Goal: Information Seeking & Learning: Check status

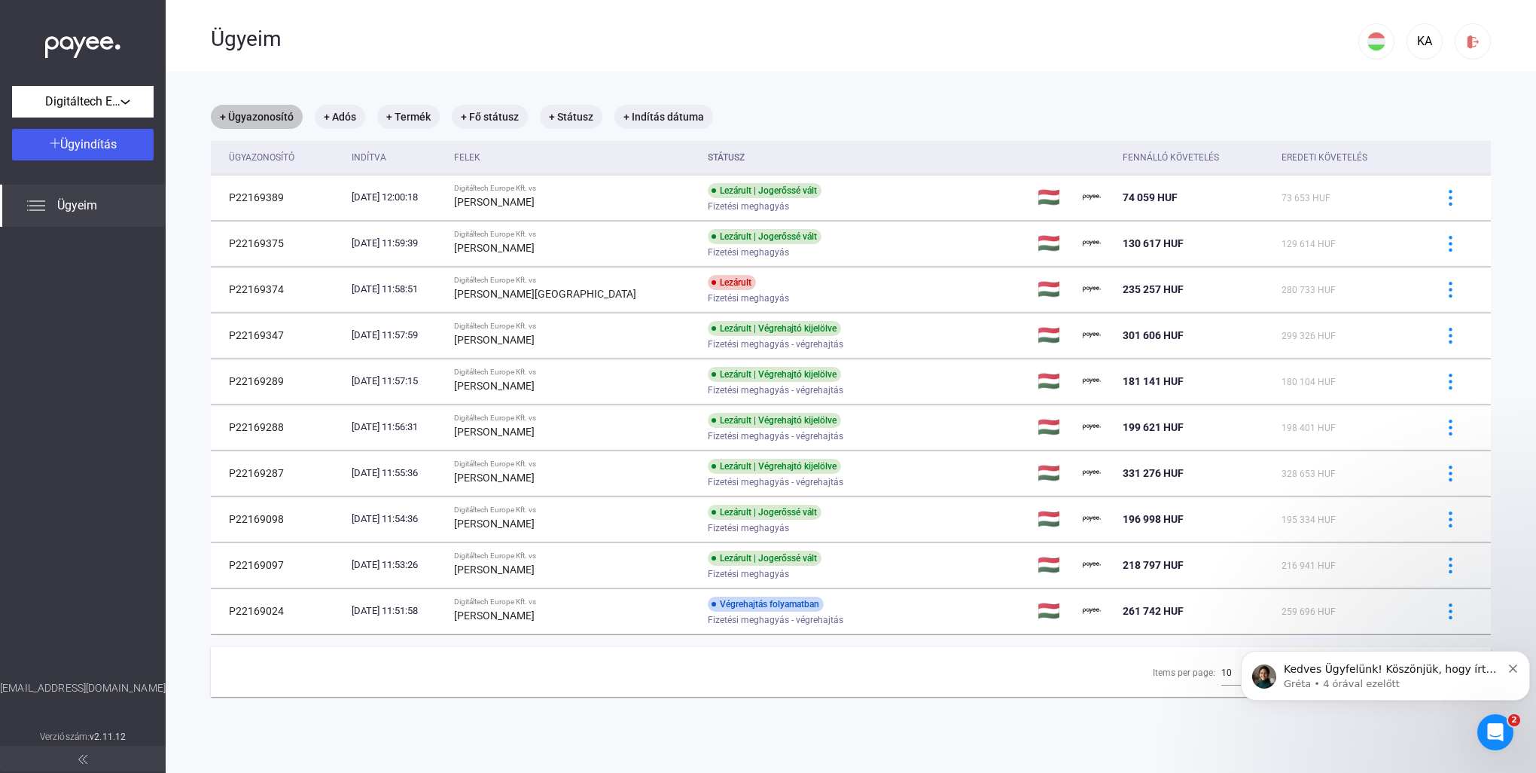
click at [260, 116] on mat-chip "+ Ügyazonosító" at bounding box center [257, 117] width 92 height 24
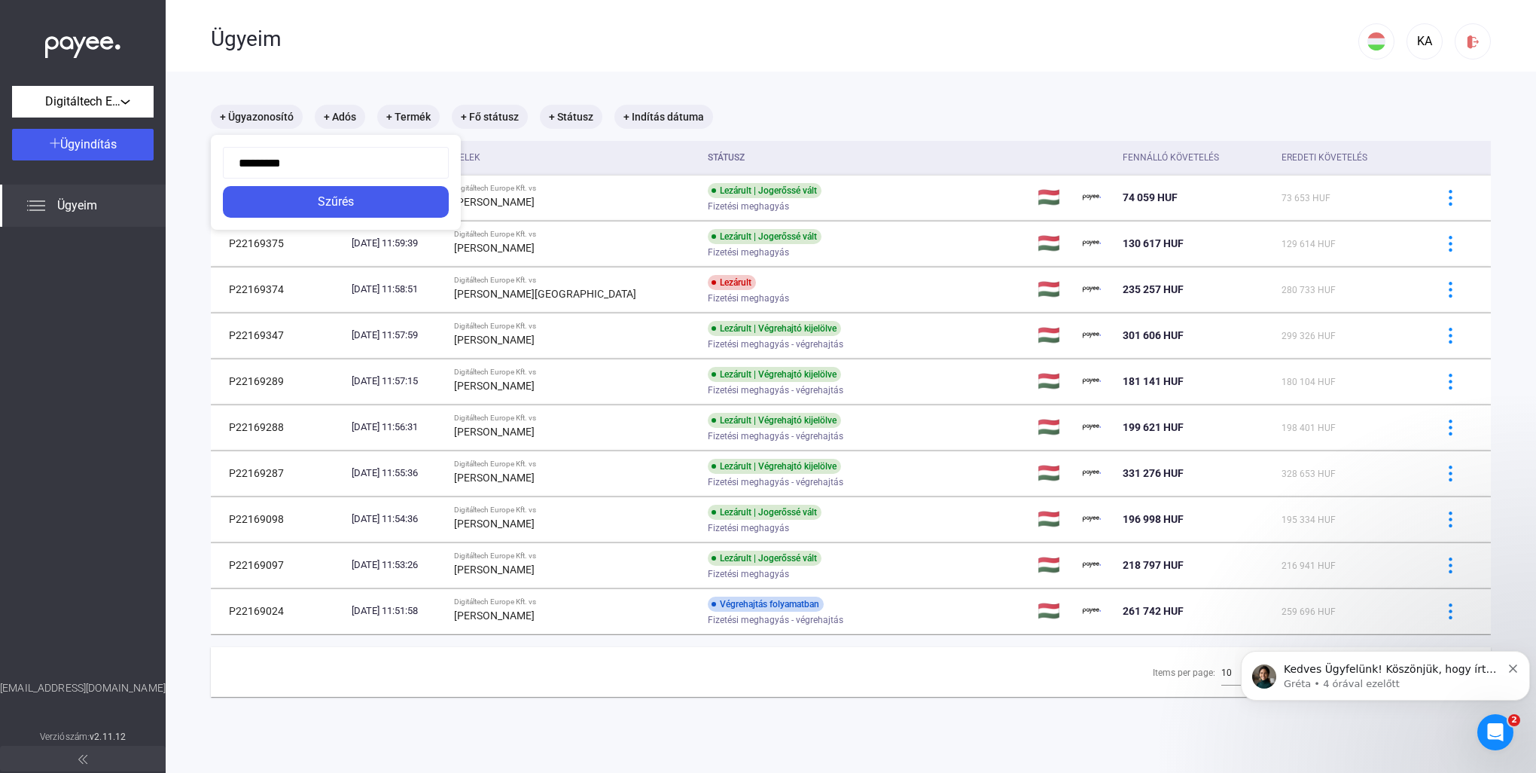
type input "*********"
click at [349, 206] on div "Szűrés" at bounding box center [335, 202] width 217 height 18
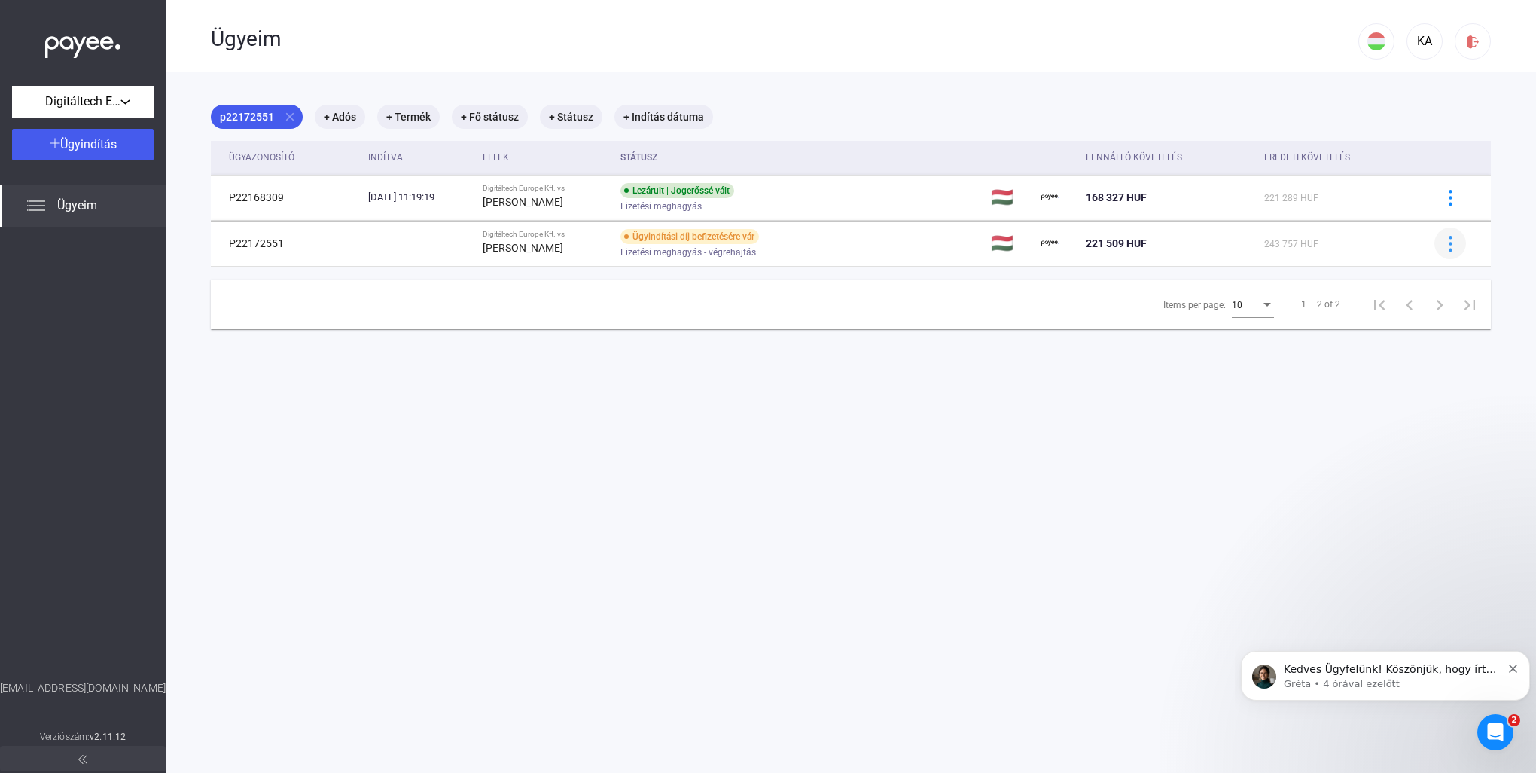
click at [1443, 238] on img at bounding box center [1451, 244] width 16 height 16
click at [519, 242] on div at bounding box center [768, 386] width 1536 height 773
click at [1223, 258] on td "221 509 HUF" at bounding box center [1169, 243] width 178 height 45
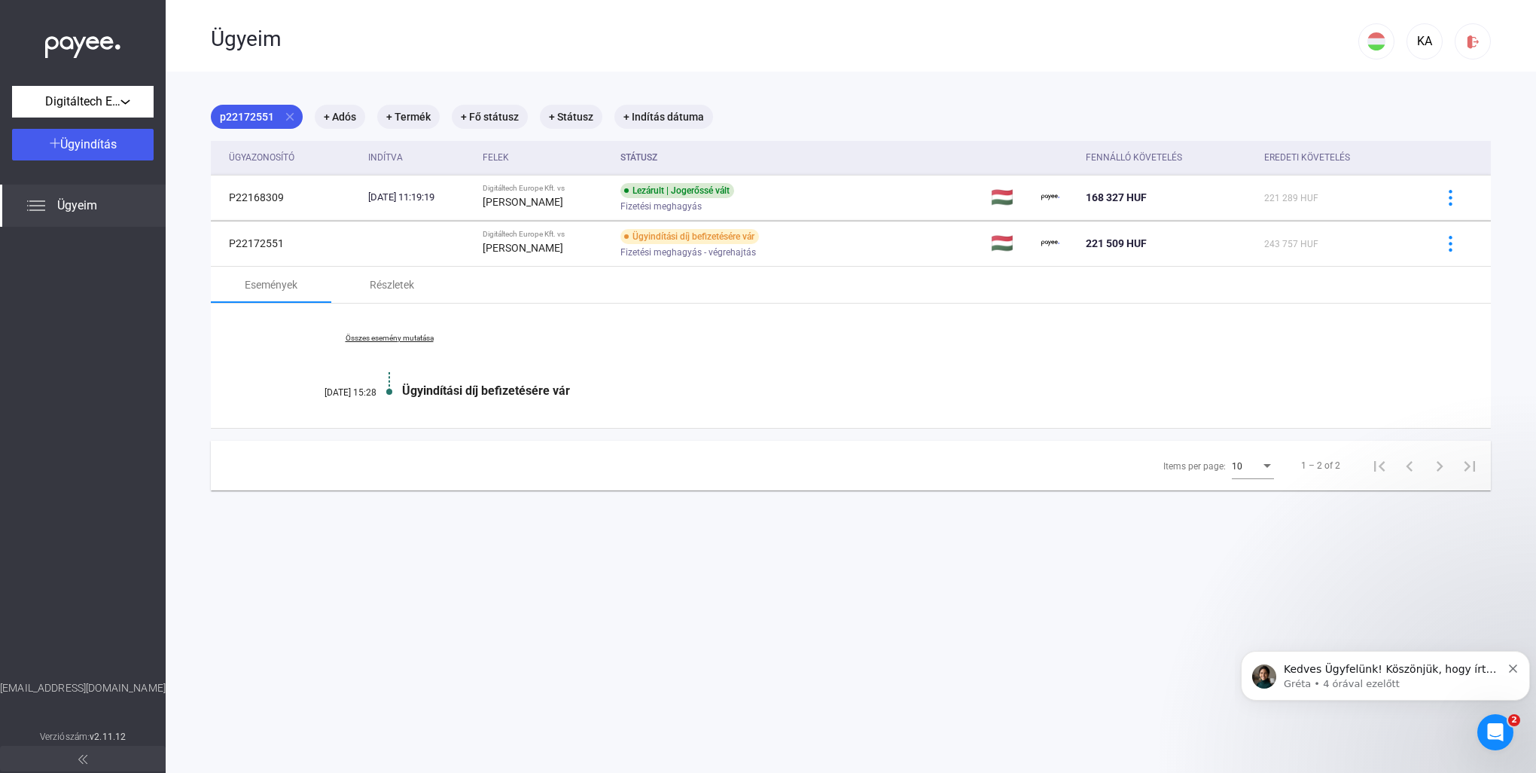
click at [362, 335] on link "Összes esemény mutatása" at bounding box center [389, 338] width 206 height 9
click at [377, 334] on link "Kevesebb esemény mutatása" at bounding box center [389, 338] width 206 height 9
click at [389, 273] on div "Részletek" at bounding box center [391, 285] width 120 height 36
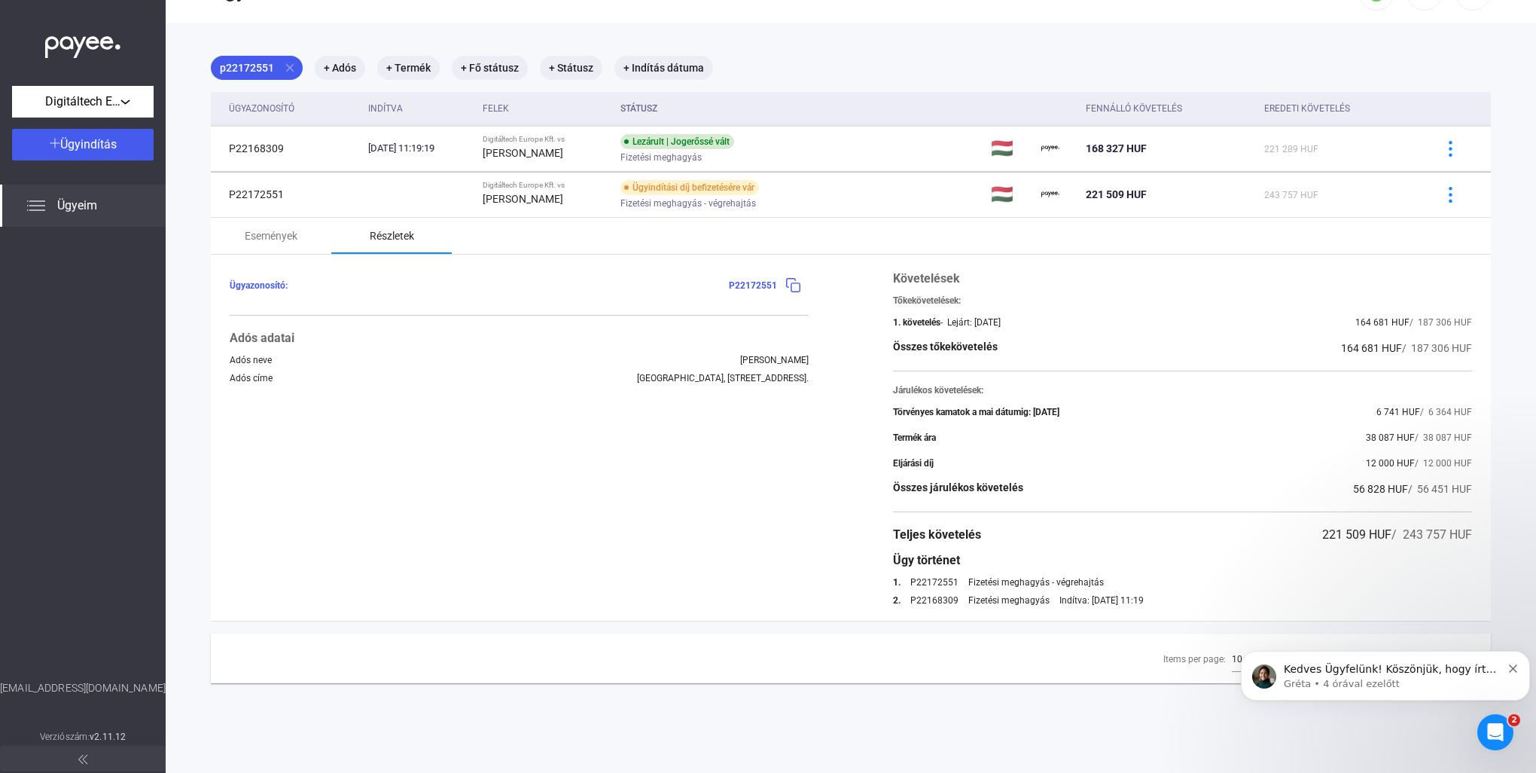
scroll to position [72, 0]
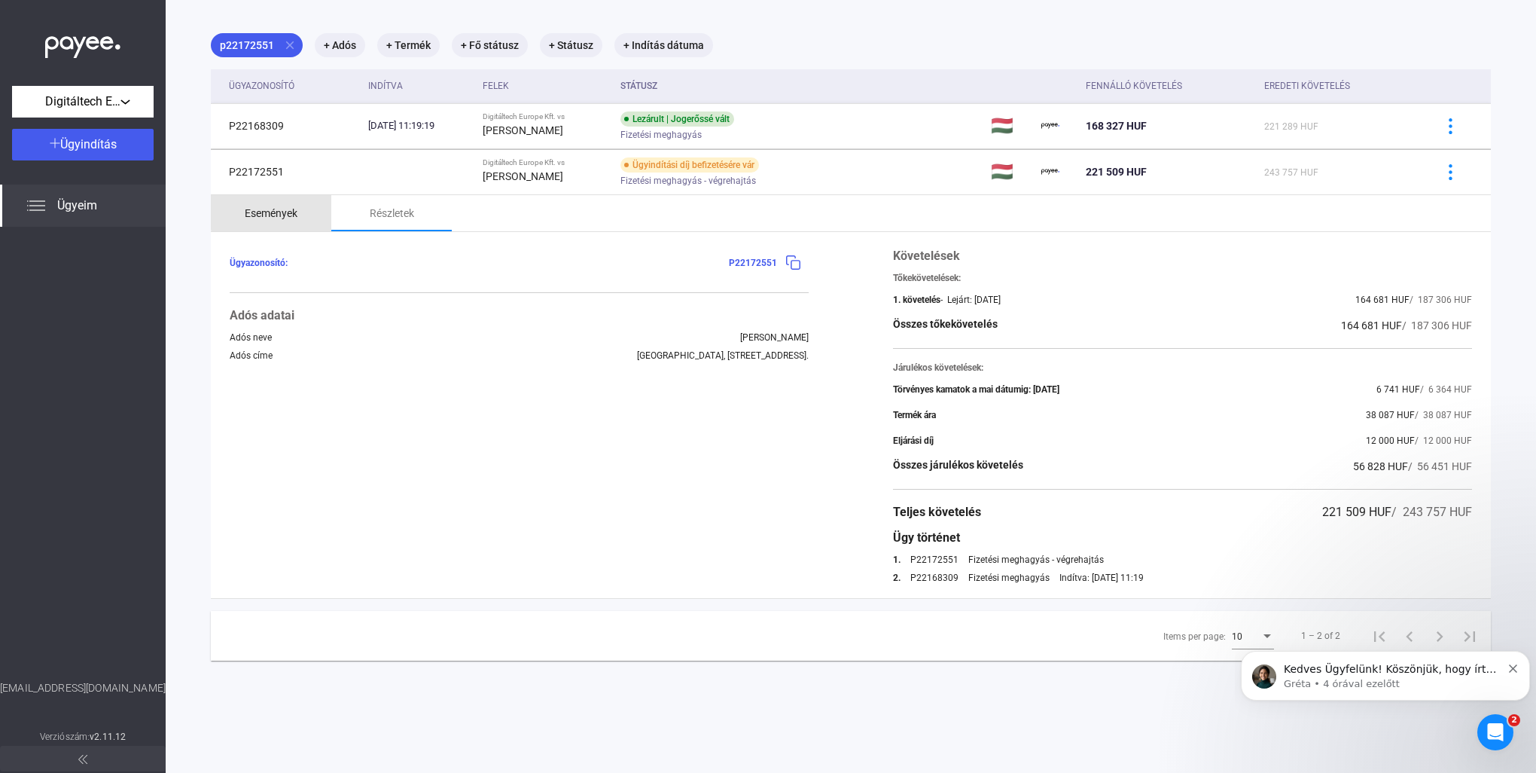
click at [295, 209] on div "Események" at bounding box center [271, 213] width 53 height 18
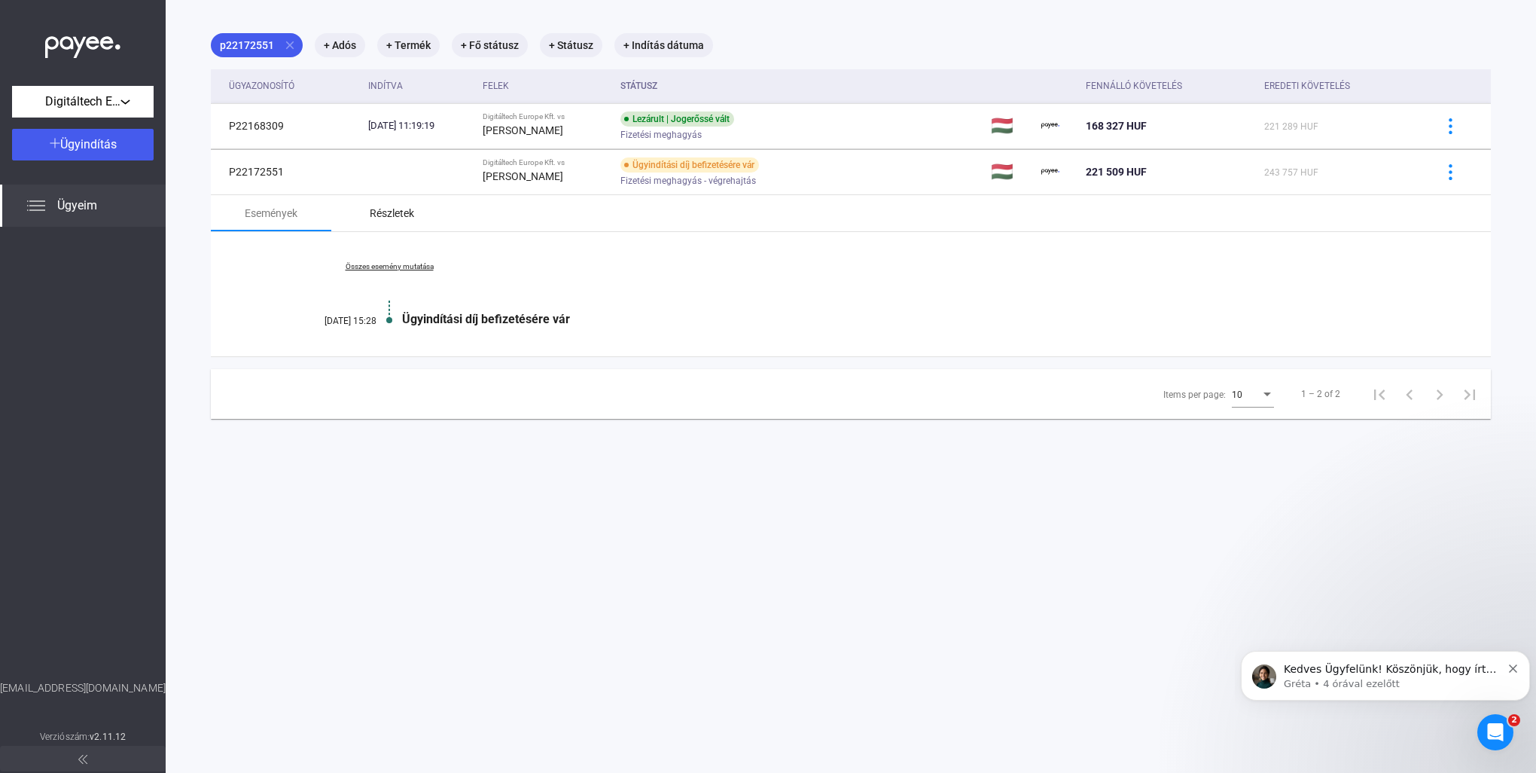
click at [377, 209] on div "Részletek" at bounding box center [392, 213] width 44 height 18
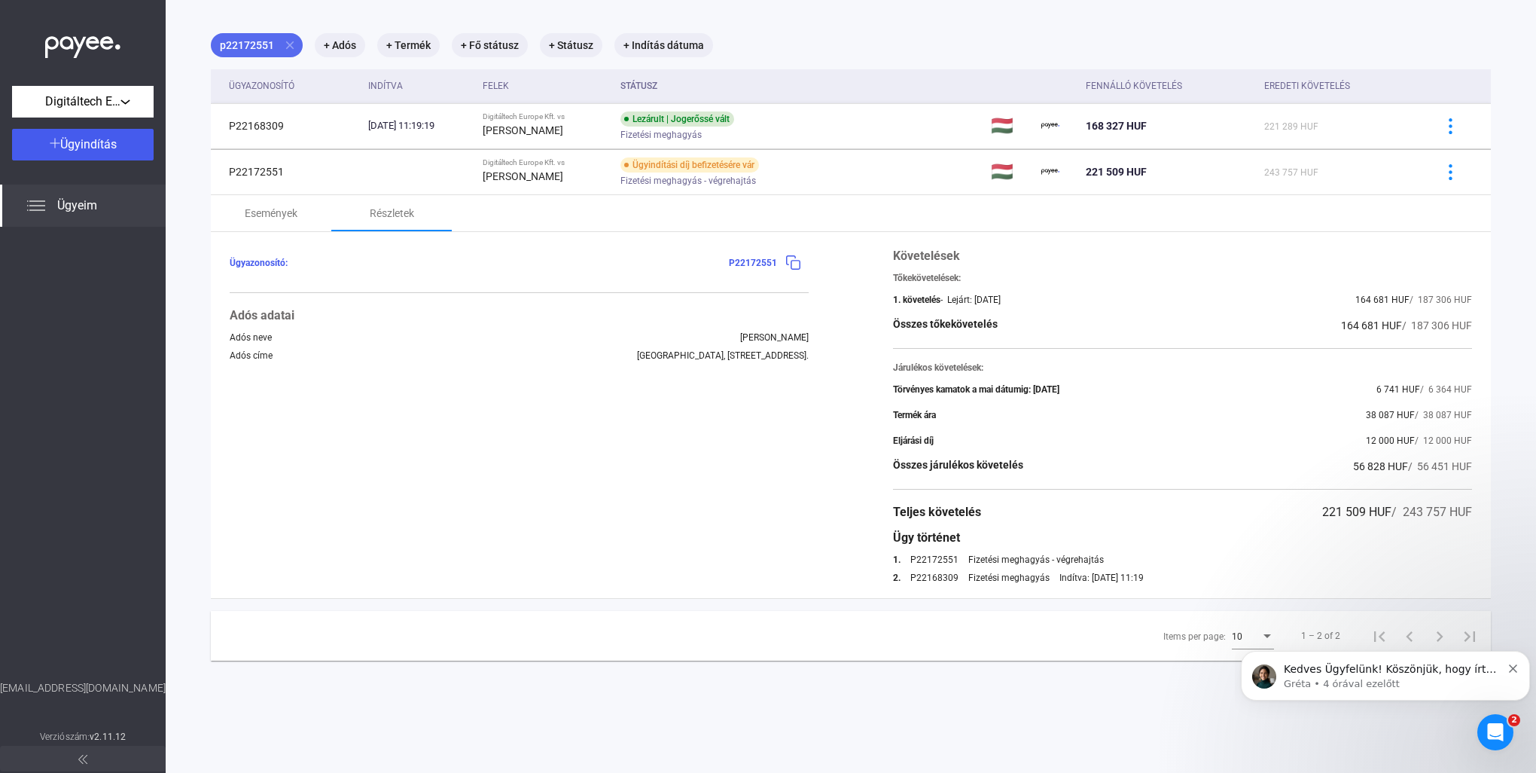
click at [285, 48] on mat-icon "close" at bounding box center [290, 45] width 14 height 14
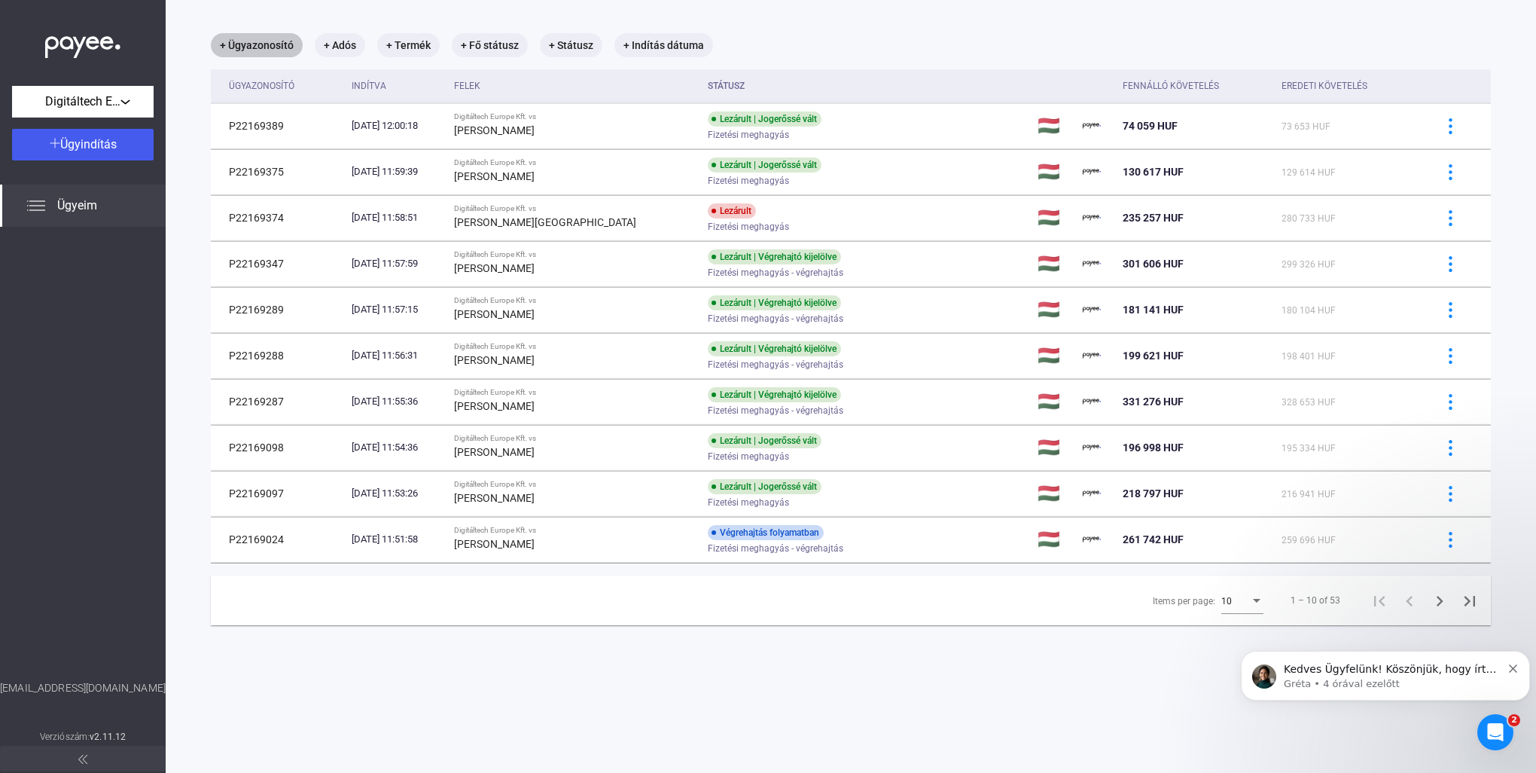
click at [267, 47] on mat-chip "+ Ügyazonosító" at bounding box center [257, 45] width 92 height 24
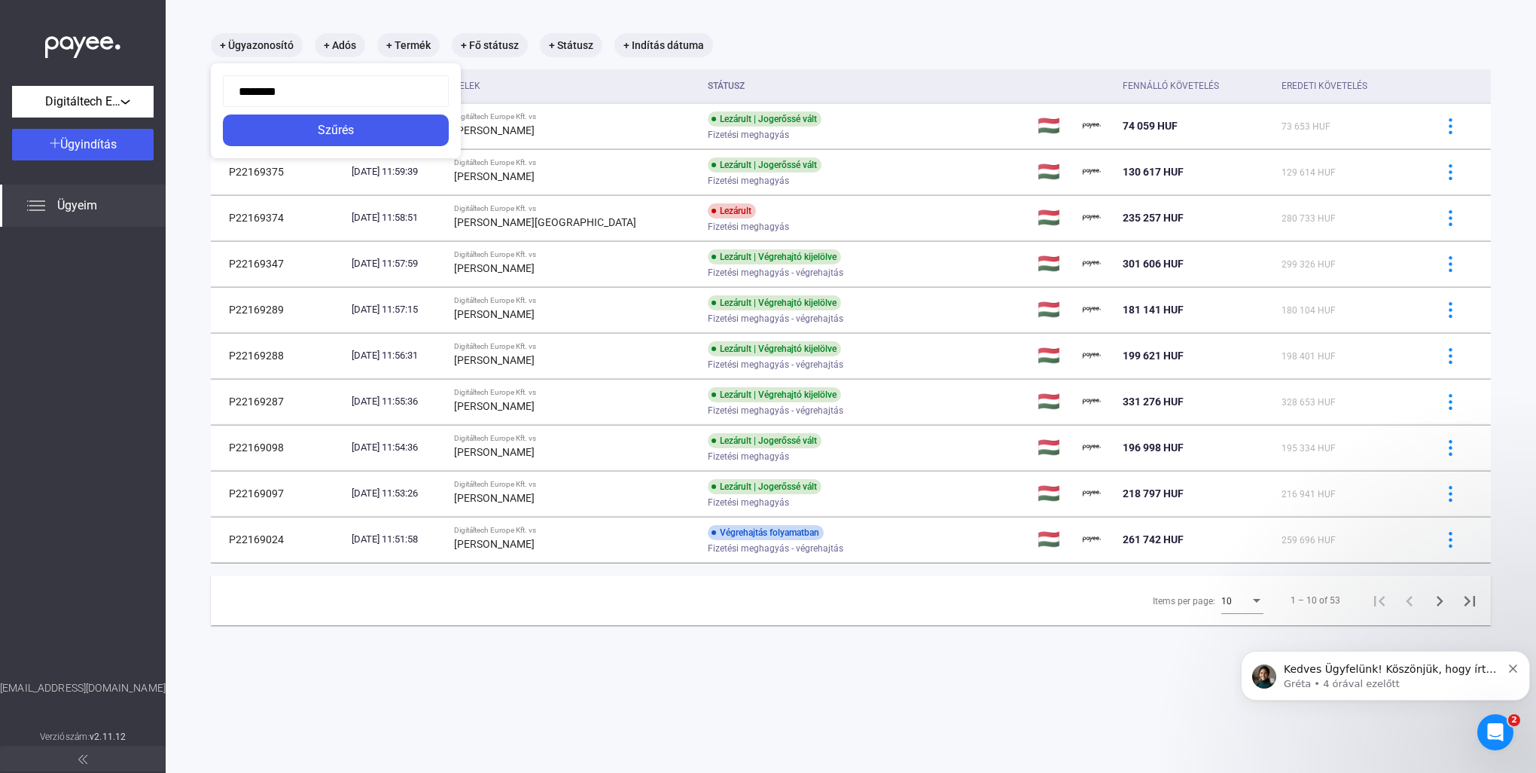
type input "*********"
click button "Szűrés" at bounding box center [336, 130] width 226 height 32
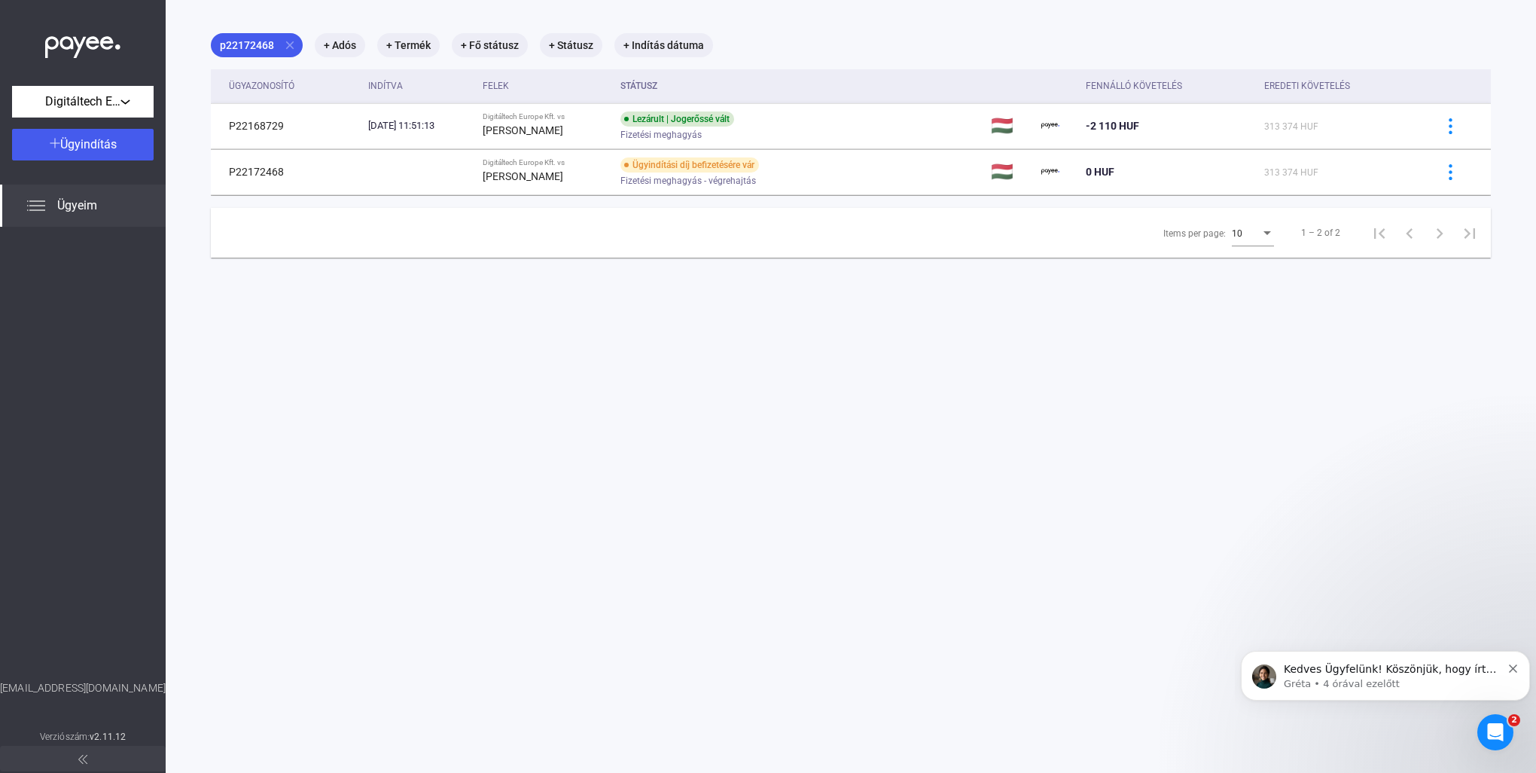
click at [673, 182] on span "Fizetési meghagyás - végrehajtás" at bounding box center [688, 181] width 136 height 18
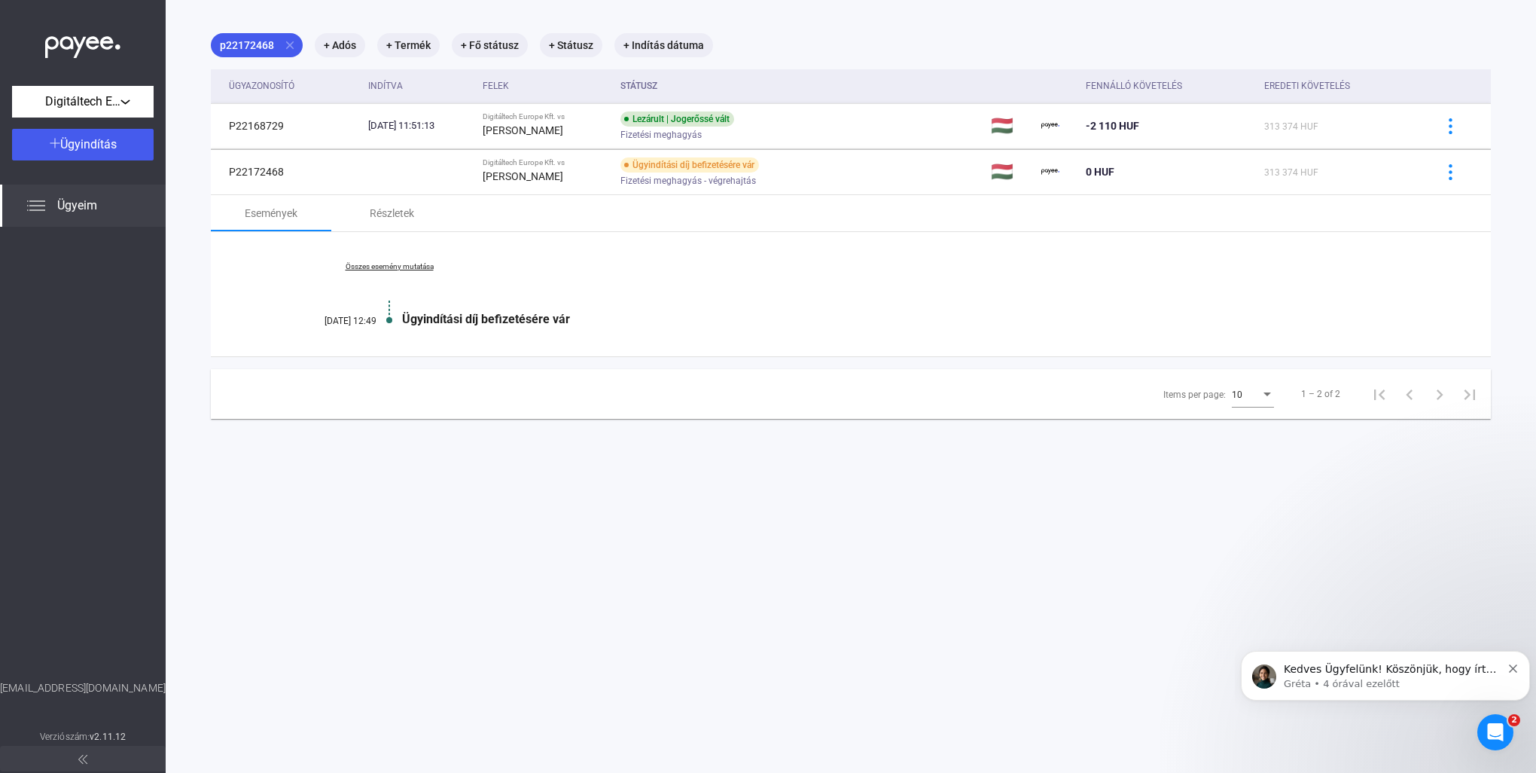
click at [357, 267] on link "Összes esemény mutatása" at bounding box center [389, 266] width 206 height 9
click at [394, 215] on div "Részletek" at bounding box center [392, 213] width 44 height 18
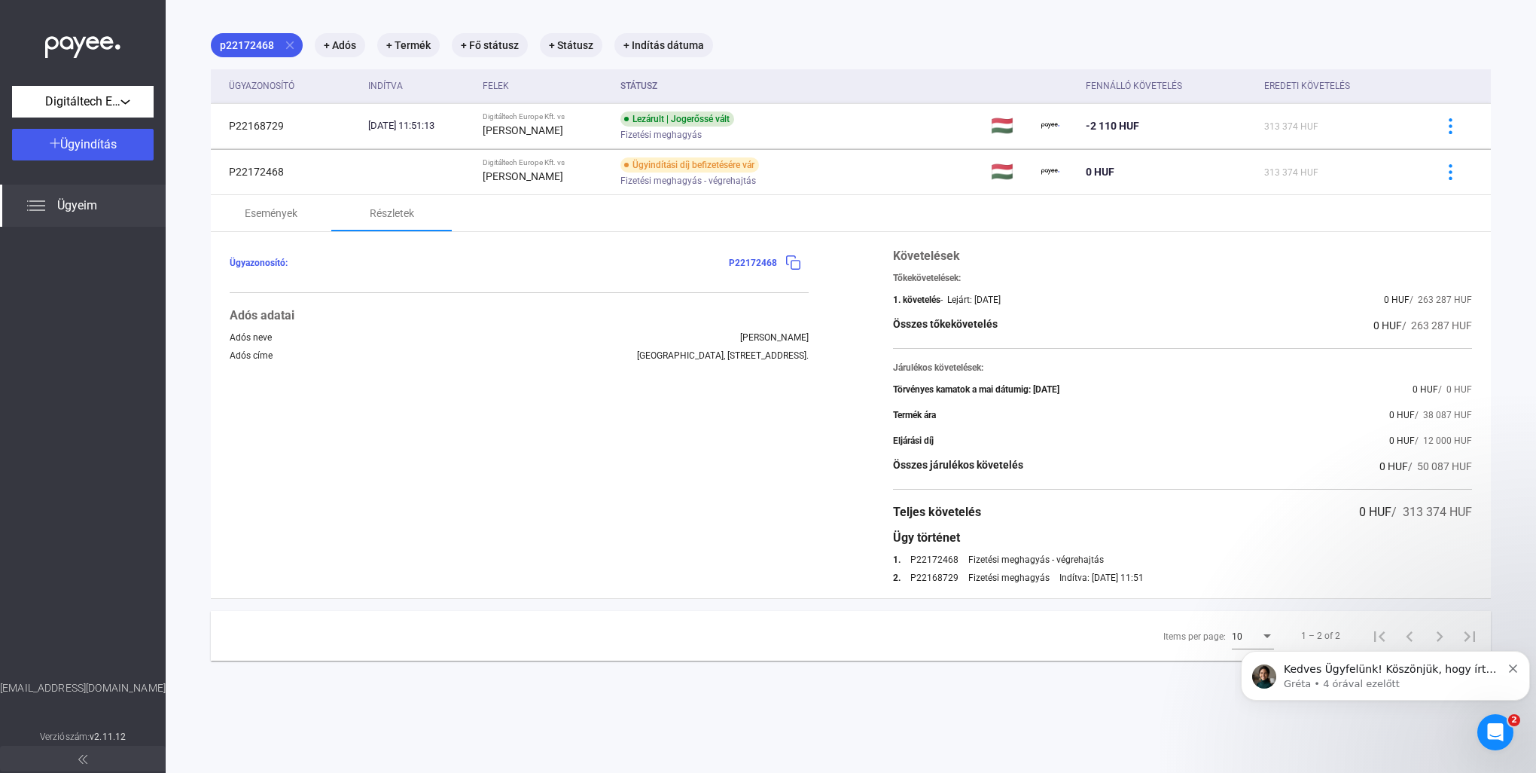
click at [788, 261] on img at bounding box center [793, 263] width 16 height 16
click at [785, 258] on img at bounding box center [793, 263] width 16 height 16
click at [283, 216] on div "Események" at bounding box center [271, 213] width 53 height 18
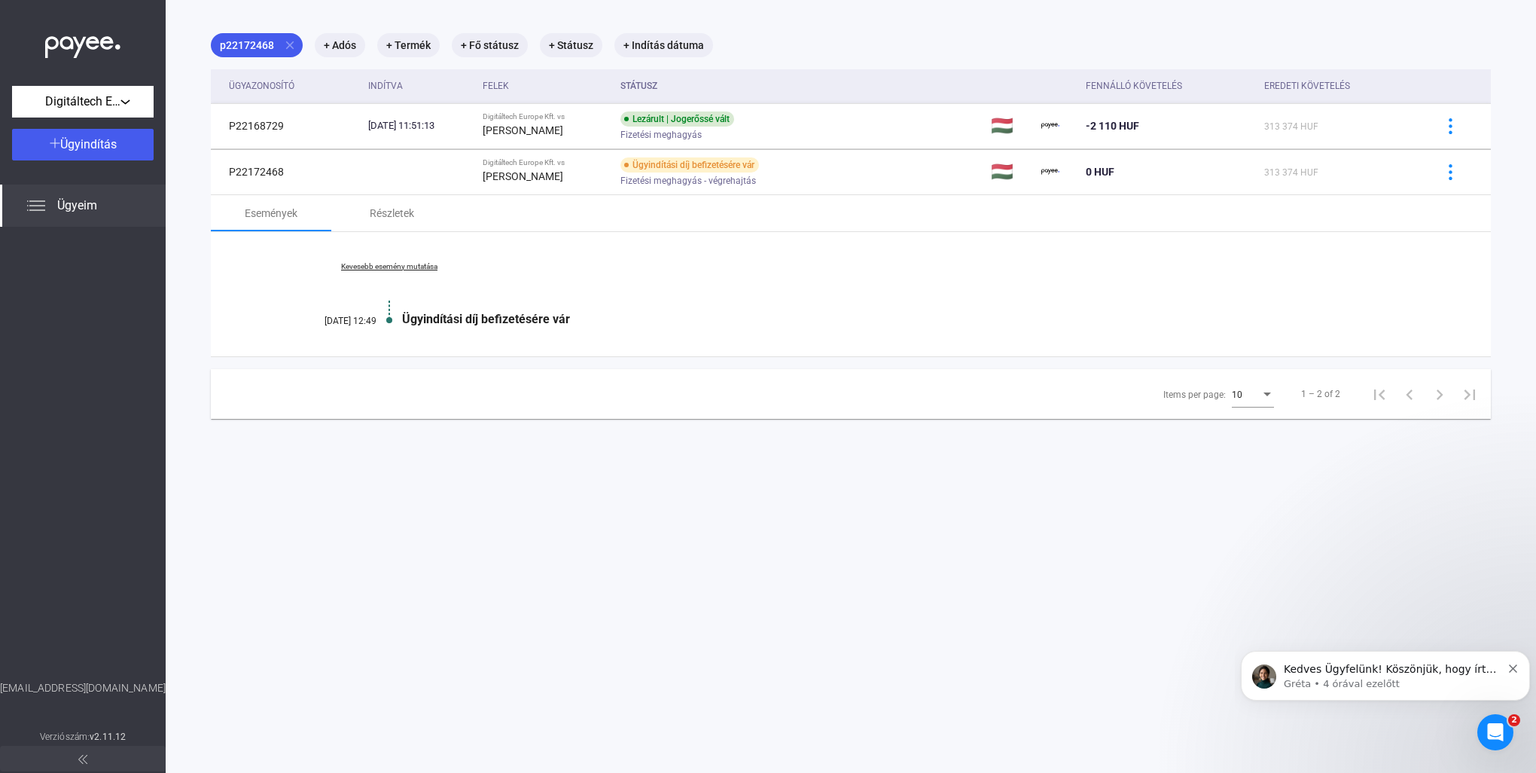
click at [1420, 691] on div "Kedves Ügyfelünk! Köszönjük, hogy írt nekünk. Kivizsgáljuk a problémát. Melyik …" at bounding box center [1385, 676] width 289 height 50
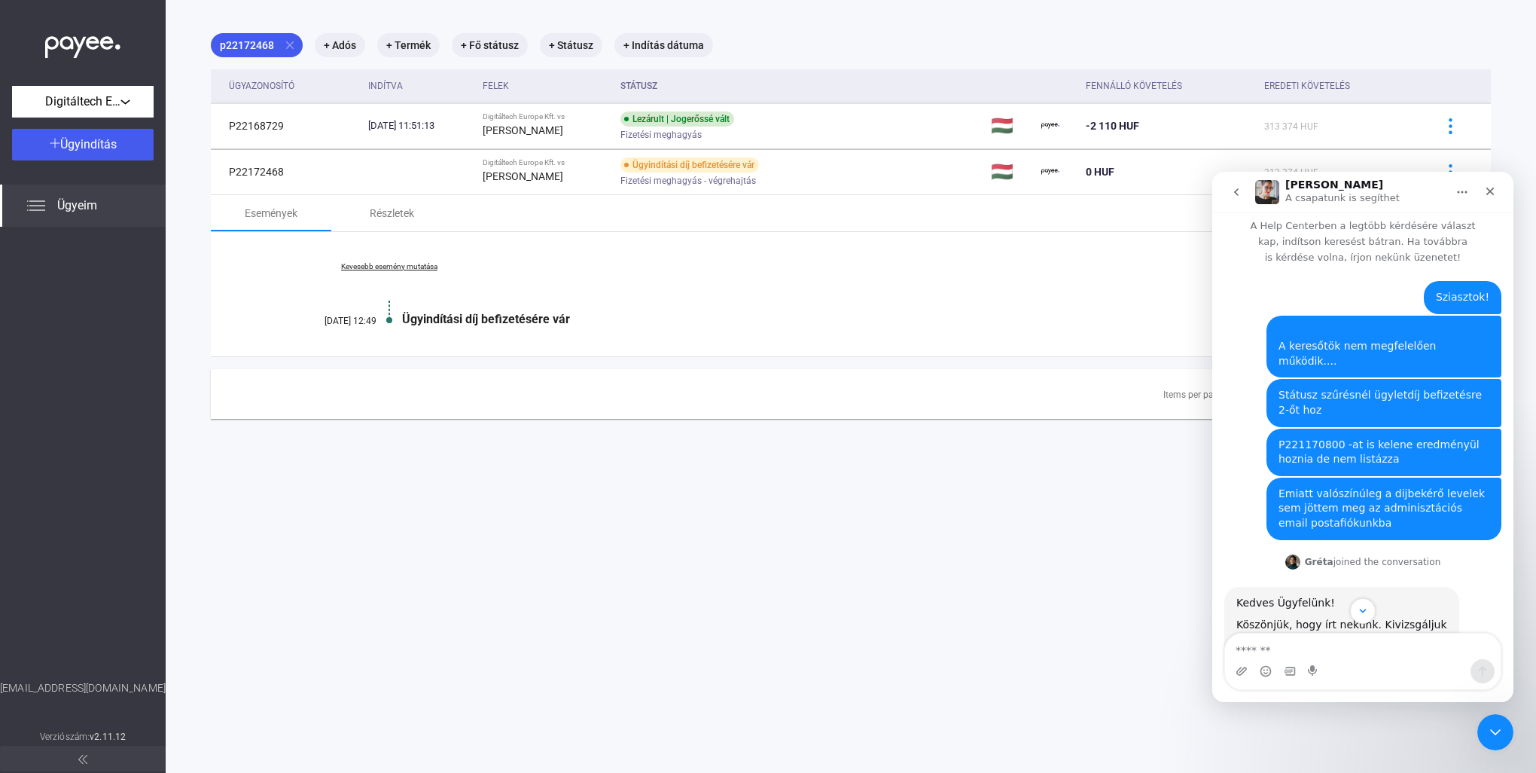
scroll to position [78, 0]
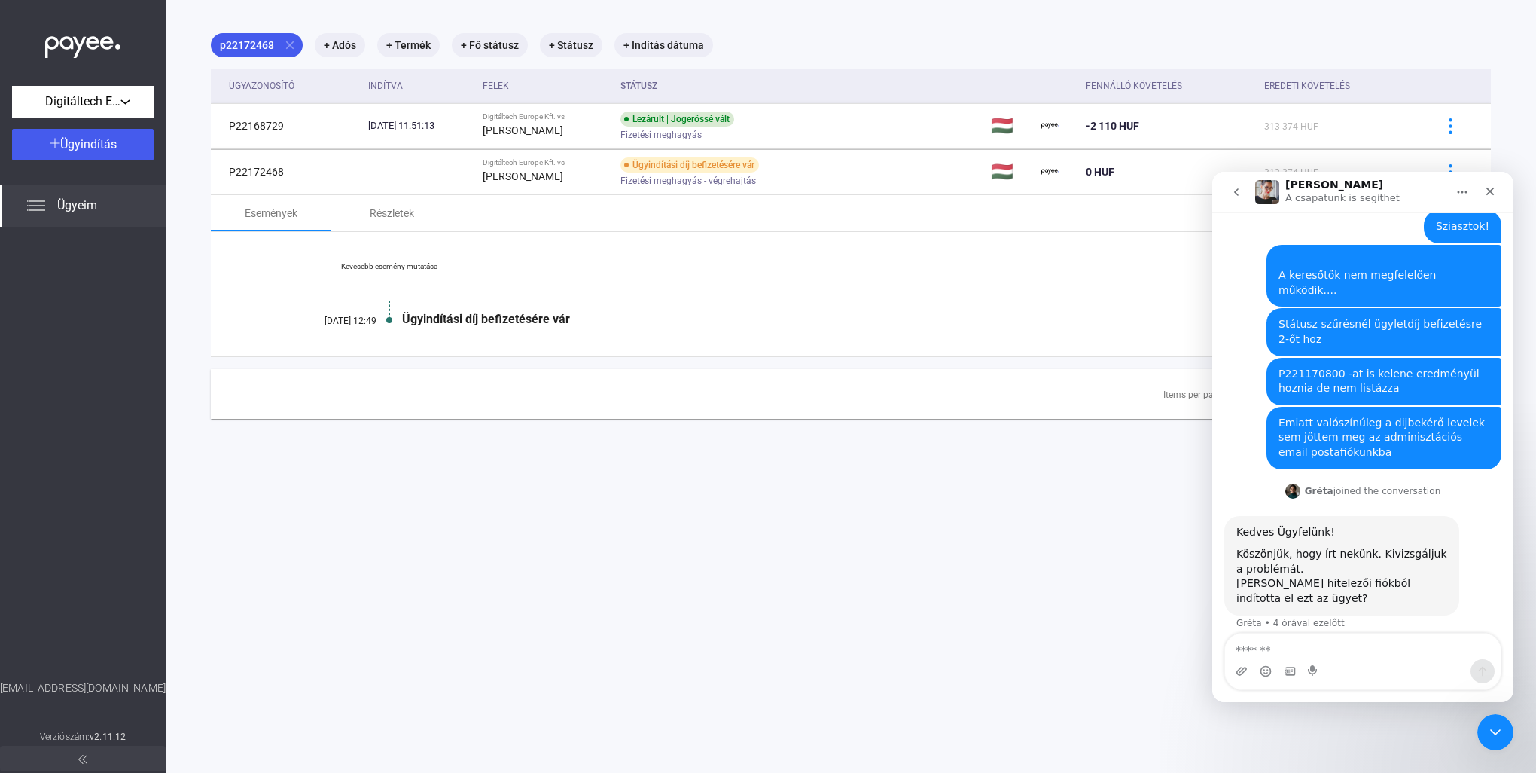
click at [1322, 656] on textarea "Üzenet…" at bounding box center [1363, 646] width 276 height 26
type textarea "**********"
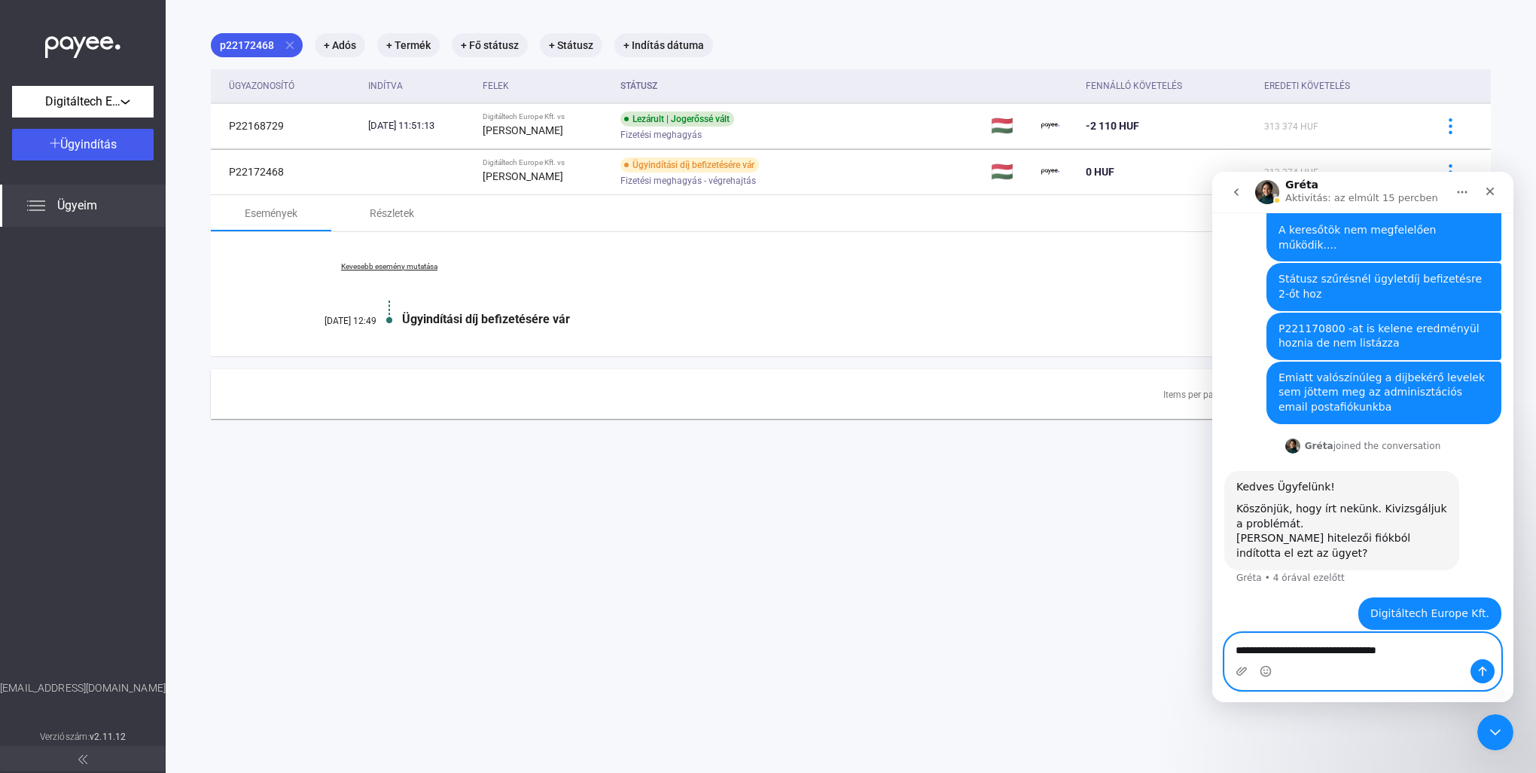
paste textarea "**********"
type textarea "**********"
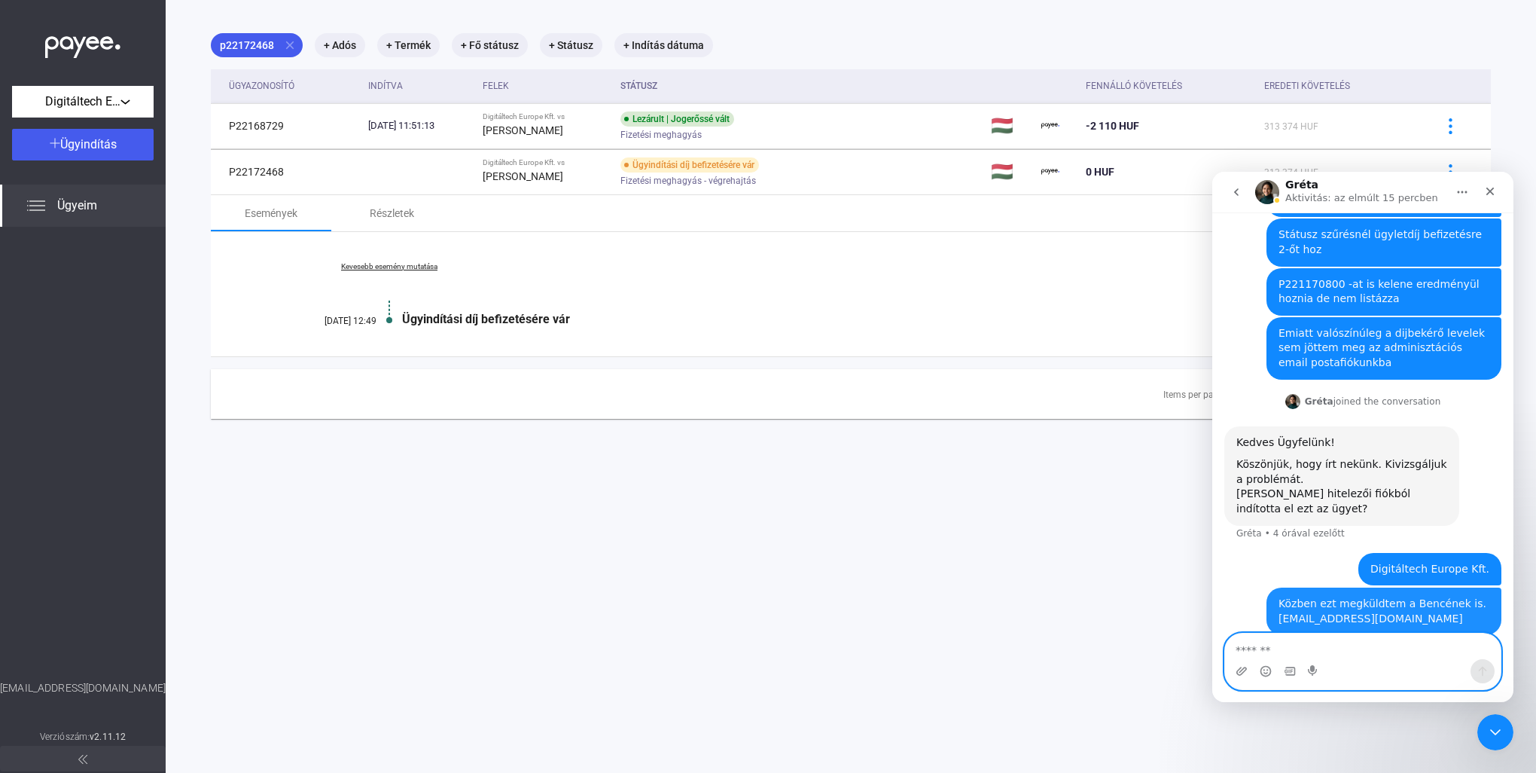
scroll to position [172, 0]
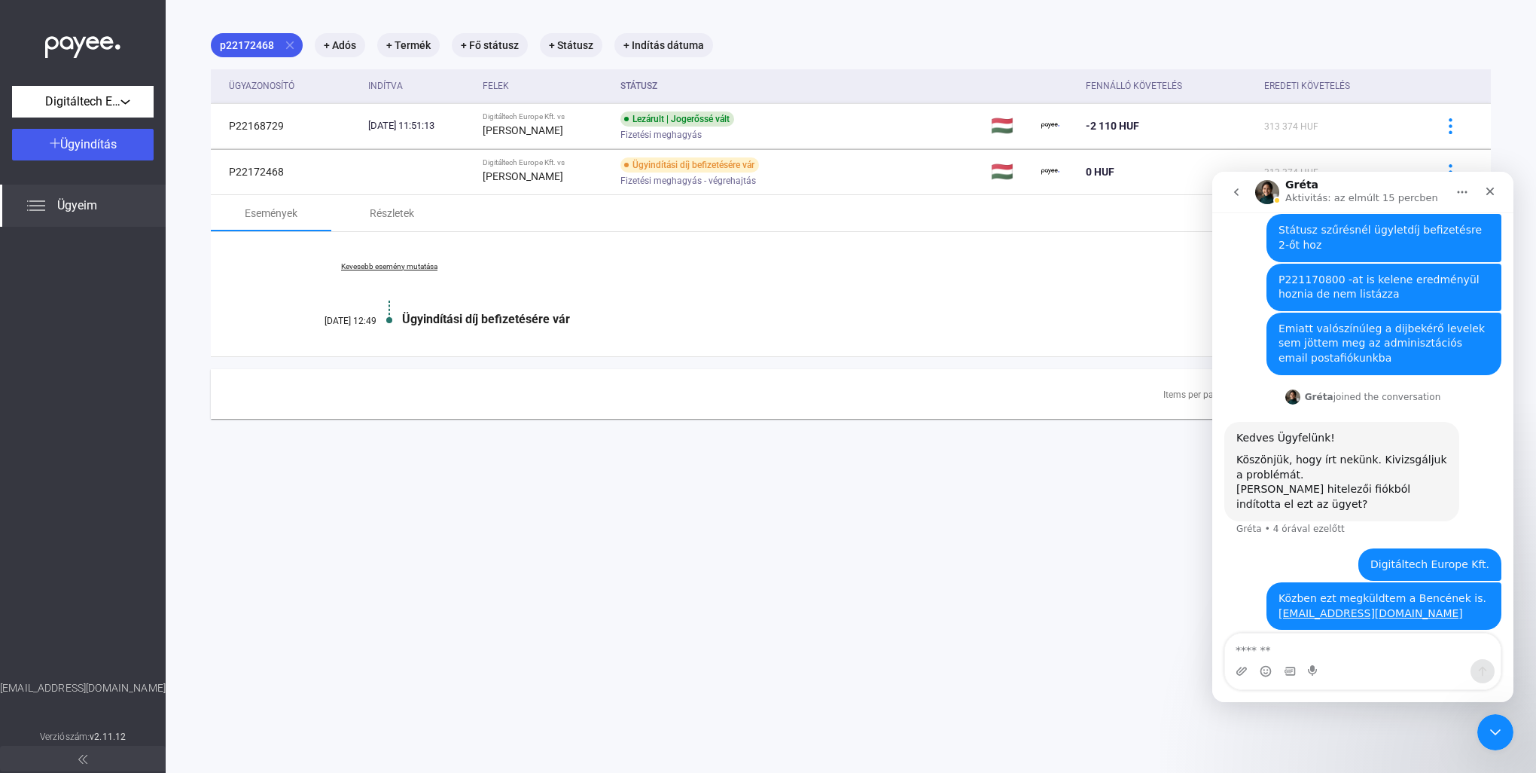
click at [1491, 198] on div "Bezárás" at bounding box center [1490, 191] width 27 height 27
